Goal: Task Accomplishment & Management: Manage account settings

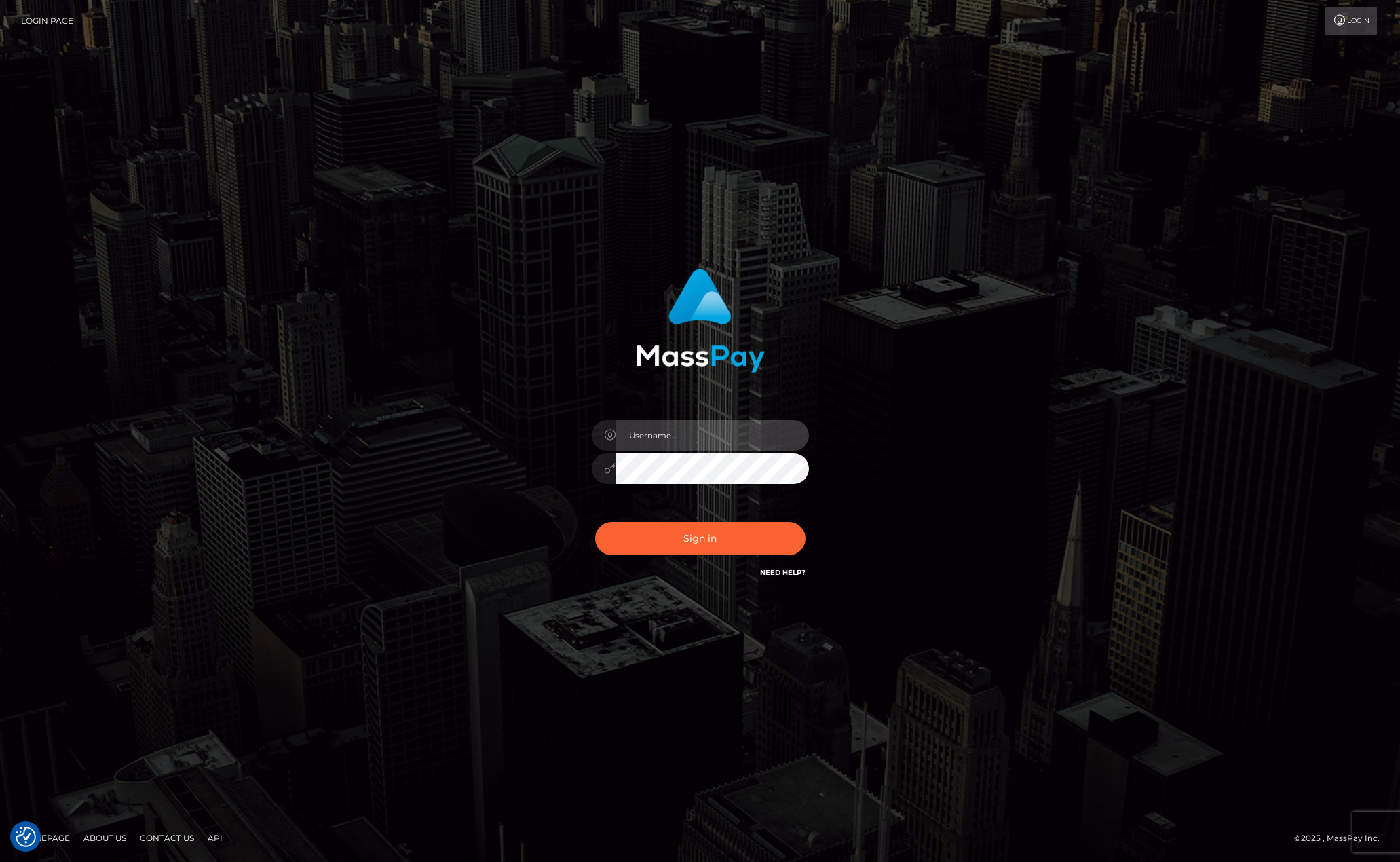
drag, startPoint x: 706, startPoint y: 448, endPoint x: 704, endPoint y: 436, distance: 12.2
click at [705, 446] on input "text" at bounding box center [712, 435] width 193 height 30
type input "[EMAIL_ADDRESS][DOMAIN_NAME]"
click at [718, 545] on button "Sign in" at bounding box center [700, 538] width 210 height 33
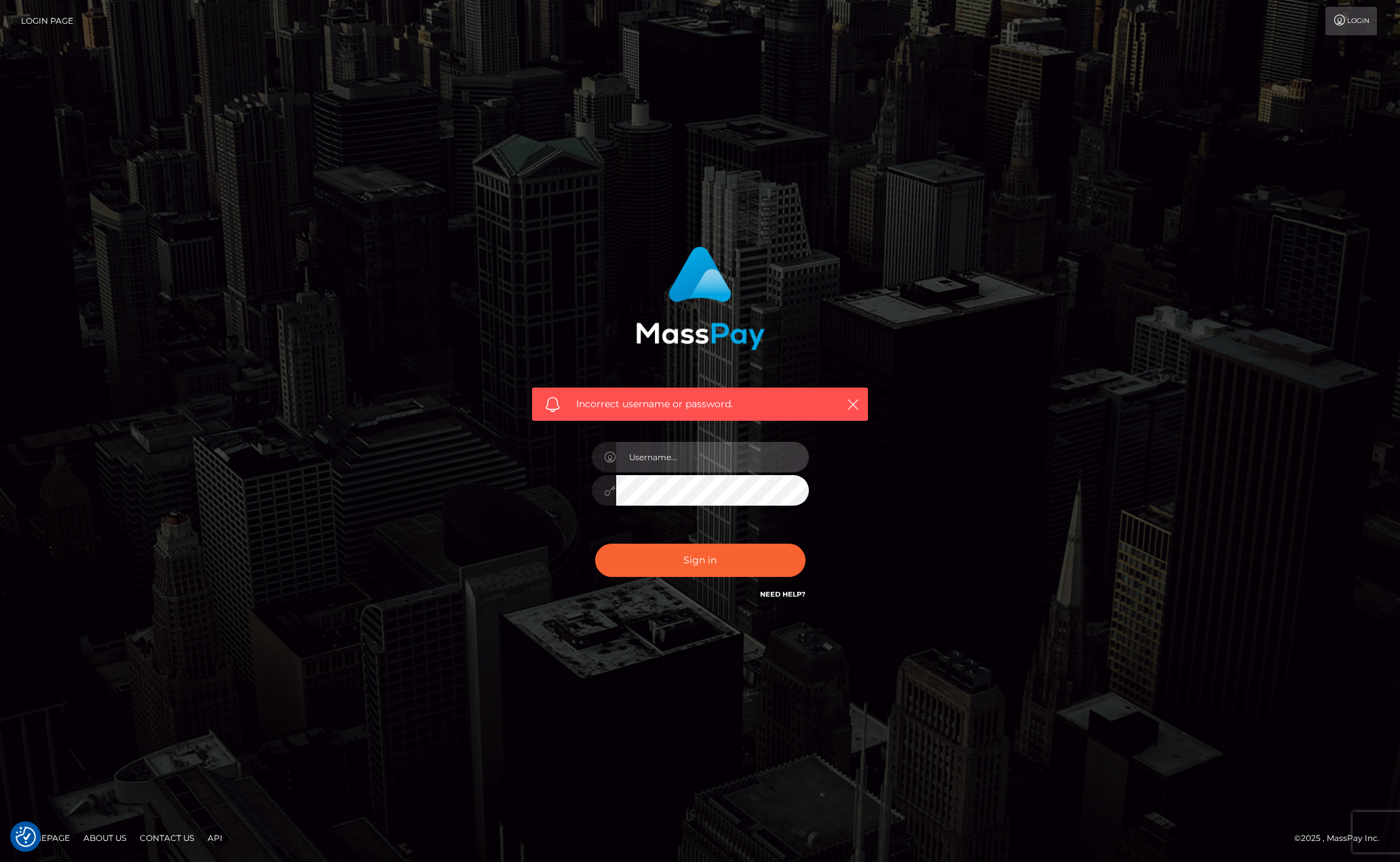
click at [739, 467] on input "text" at bounding box center [712, 457] width 193 height 30
type input "[EMAIL_ADDRESS][DOMAIN_NAME]"
click at [511, 480] on div "Incorrect username or password. interderplol@gmail.com" at bounding box center [700, 431] width 774 height 390
drag, startPoint x: 889, startPoint y: 475, endPoint x: 817, endPoint y: 489, distance: 73.3
click at [889, 475] on div "Incorrect username or password. interderplol@gmail.com" at bounding box center [700, 431] width 774 height 390
